Goal: Task Accomplishment & Management: Use online tool/utility

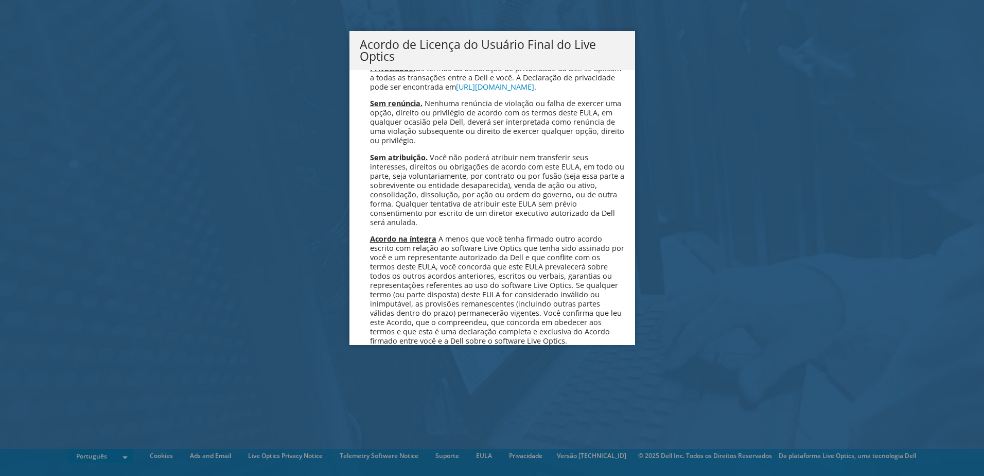
scroll to position [4116, 0]
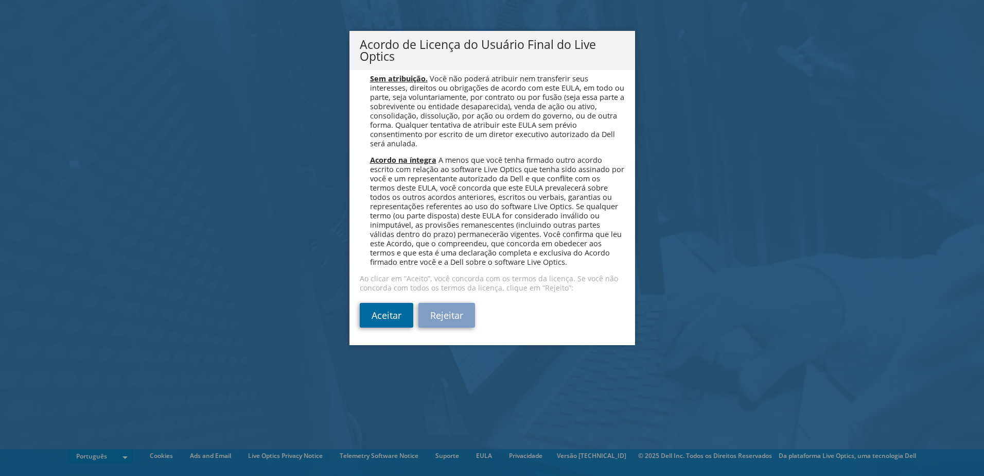
click at [386, 320] on link "Aceitar" at bounding box center [387, 315] width 54 height 25
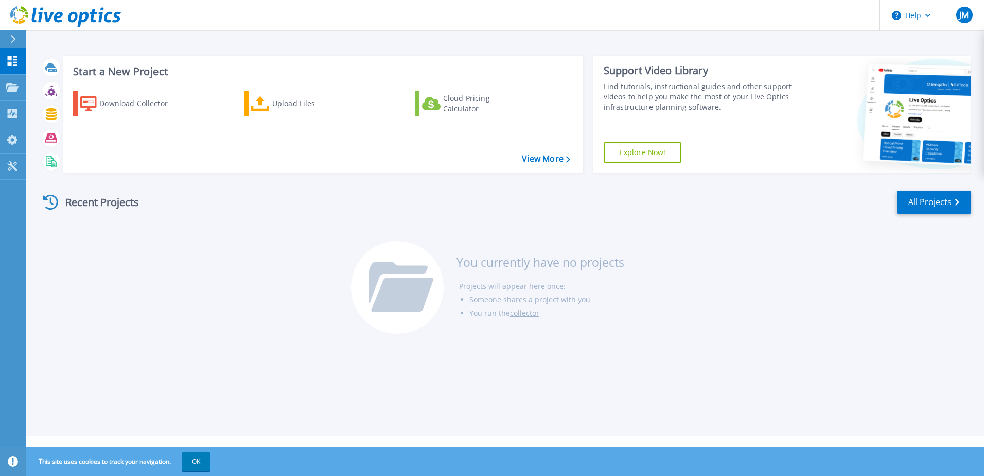
click at [96, 203] on div "Recent Projects" at bounding box center [96, 201] width 113 height 25
click at [264, 107] on icon at bounding box center [260, 103] width 19 height 15
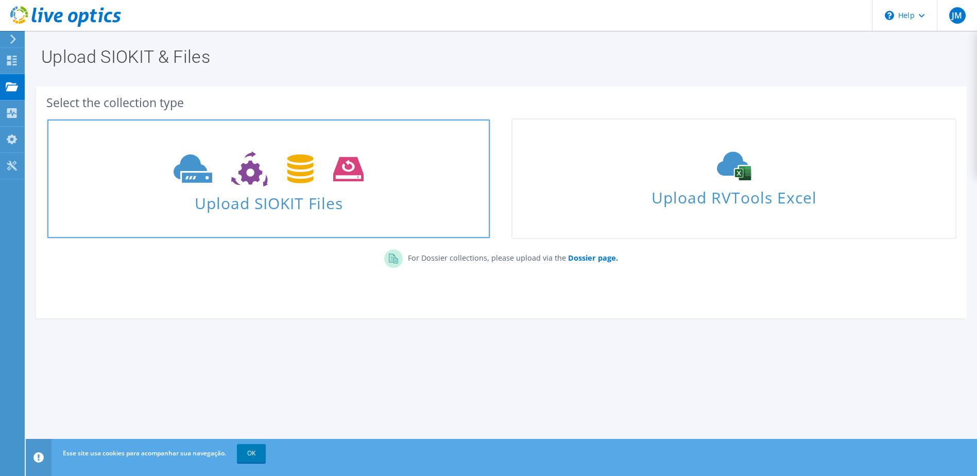
click at [199, 174] on use at bounding box center [269, 169] width 190 height 36
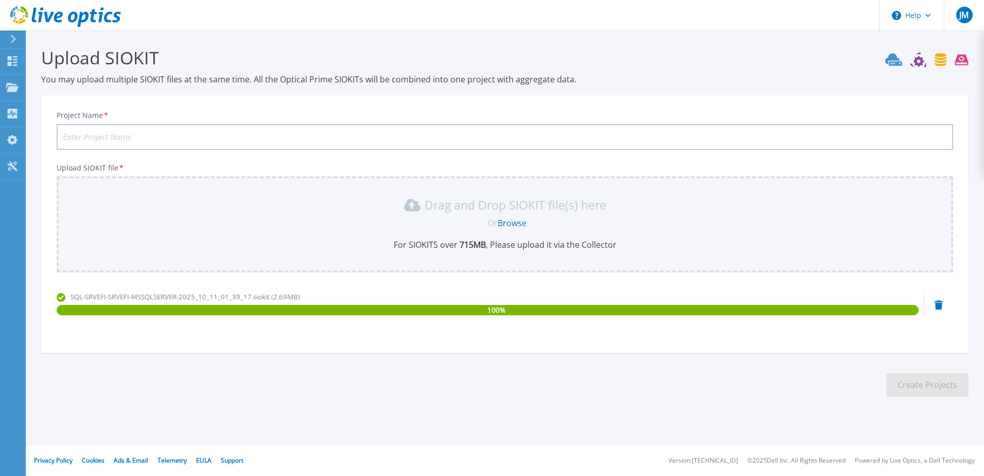
click at [226, 134] on input "Project Name *" at bounding box center [505, 137] width 897 height 26
type input "l"
type input "L"
type input "SRVEFI LABORPRINT"
click at [921, 377] on button "Create Projects" at bounding box center [928, 384] width 82 height 23
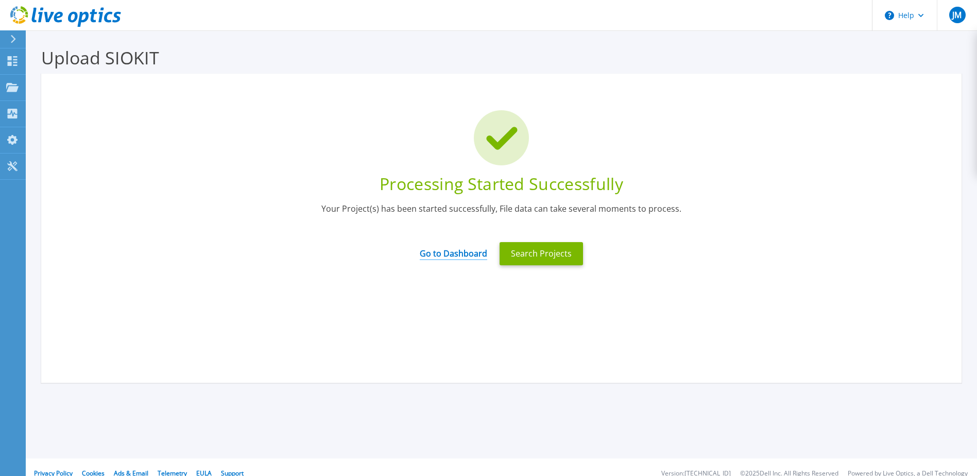
click at [457, 255] on link "Go to Dashboard" at bounding box center [453, 250] width 67 height 20
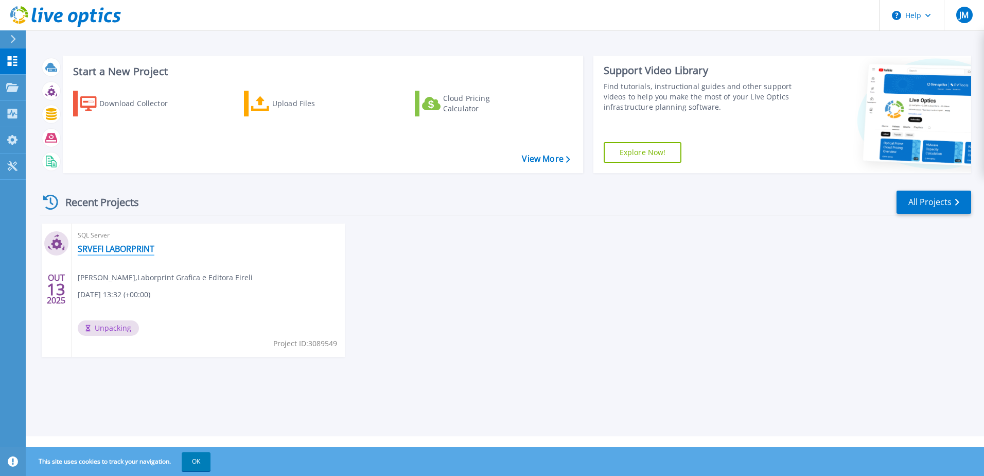
click at [120, 250] on link "SRVEFI LABORPRINT" at bounding box center [116, 249] width 77 height 10
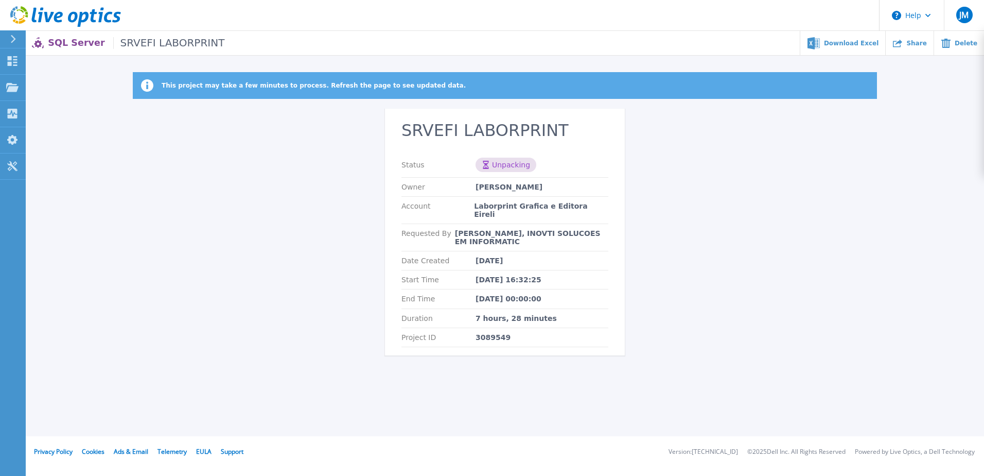
click at [503, 165] on div "Unpacking" at bounding box center [506, 165] width 61 height 14
click at [512, 198] on div "Account Laborprint Grafica e Editora Eireli" at bounding box center [505, 210] width 207 height 27
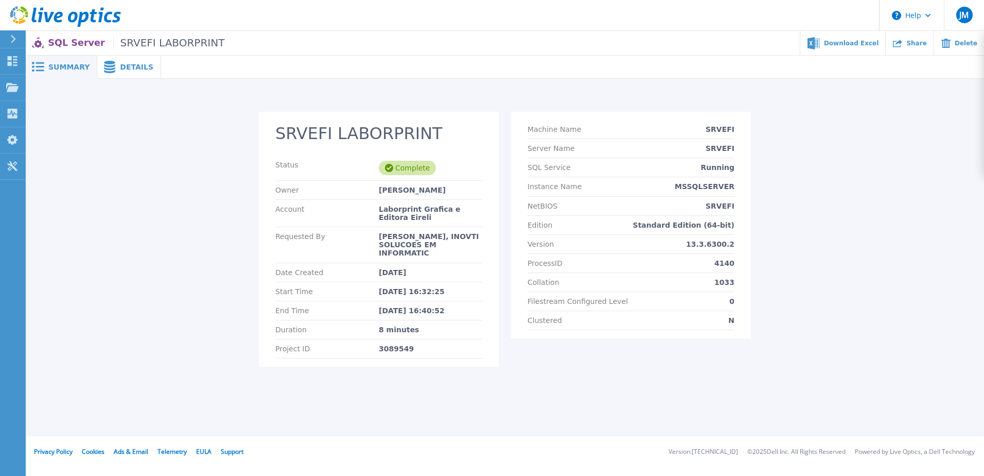
click at [120, 64] on span "Details" at bounding box center [136, 66] width 33 height 7
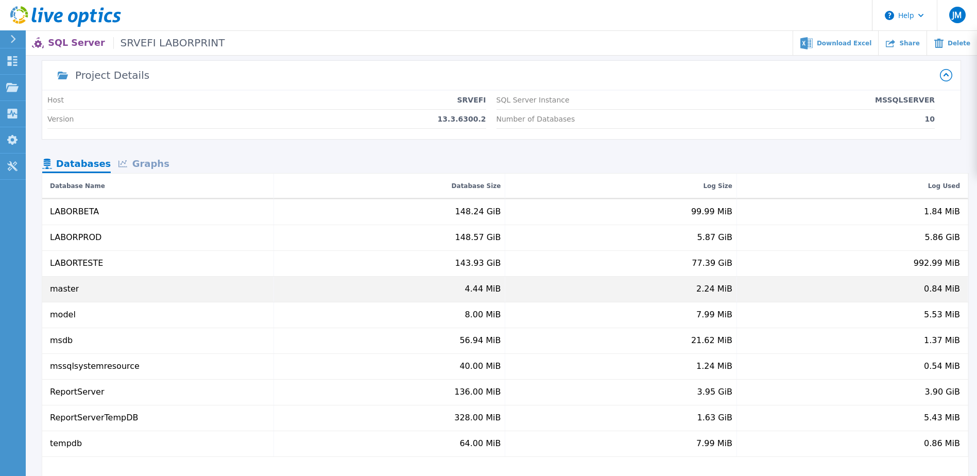
scroll to position [51, 0]
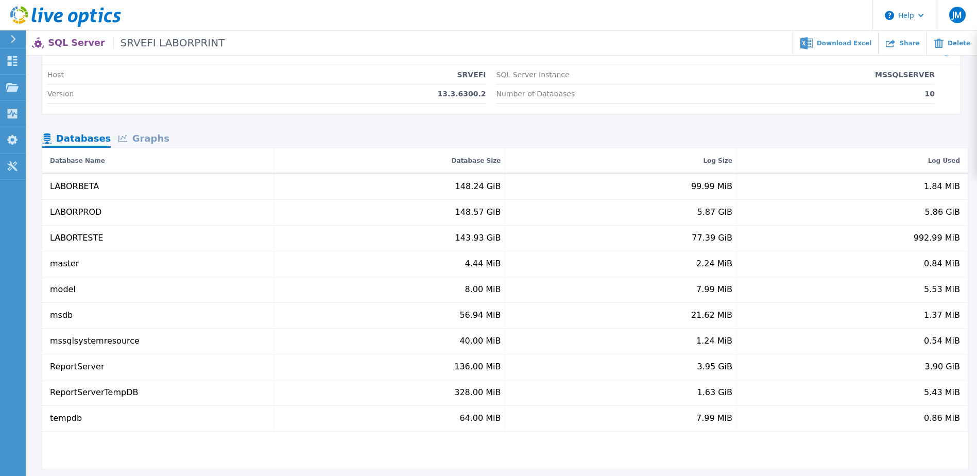
click at [149, 137] on div "Graphs" at bounding box center [144, 139] width 66 height 18
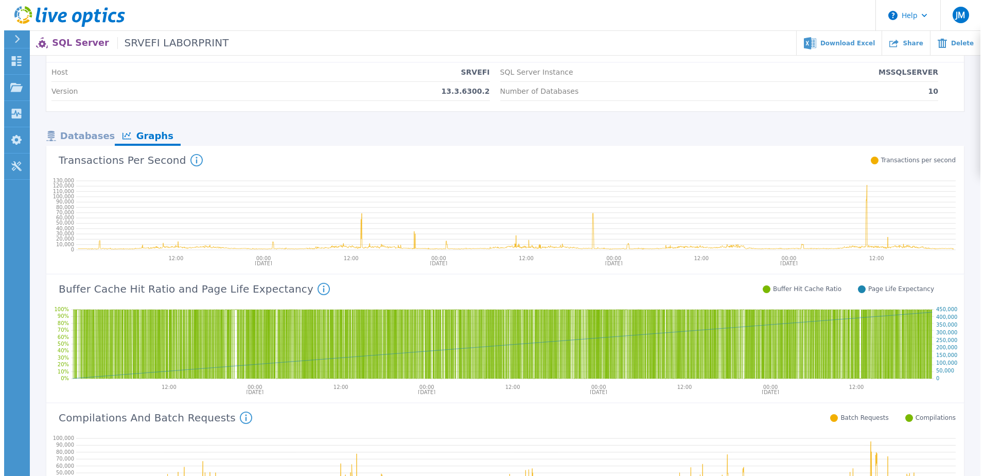
scroll to position [0, 0]
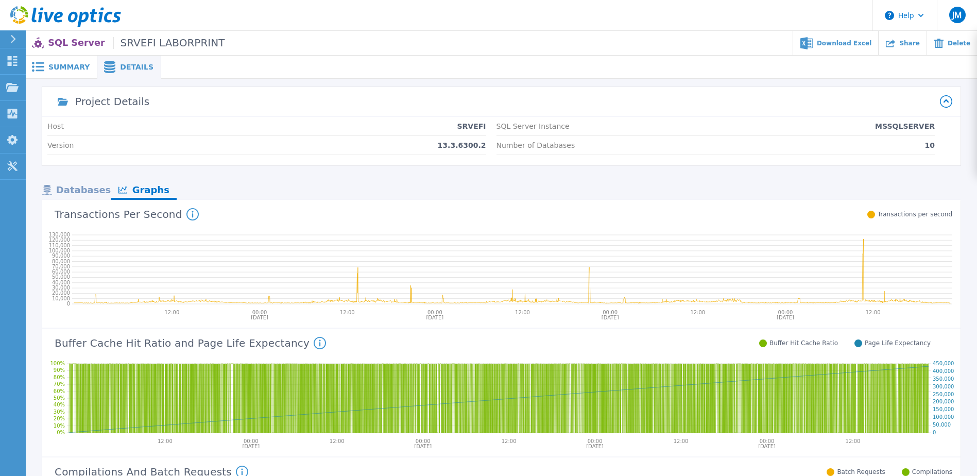
click at [59, 67] on span "Summary" at bounding box center [68, 66] width 41 height 7
